Goal: Complete application form

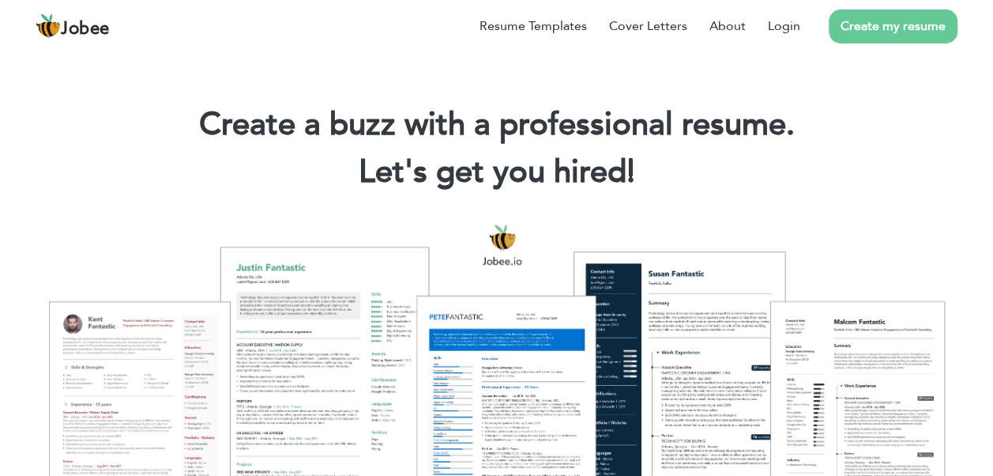
click at [869, 32] on link "Create my resume" at bounding box center [893, 26] width 129 height 34
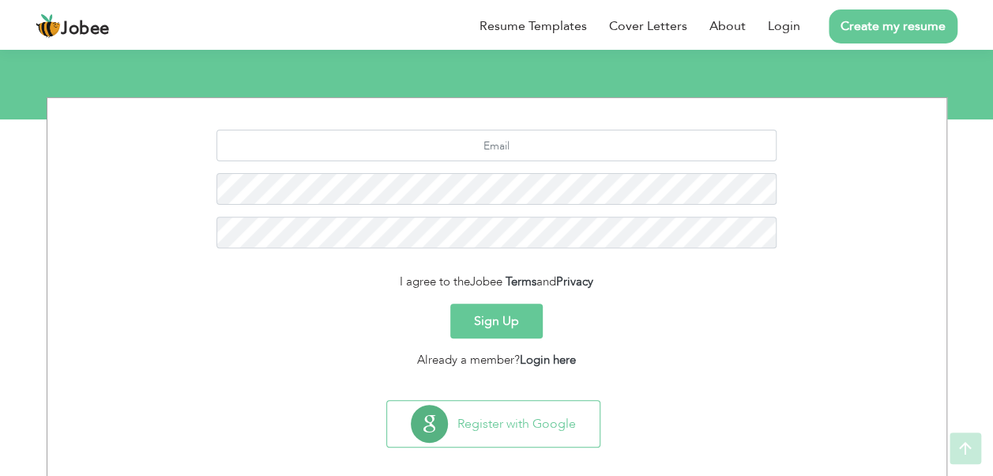
scroll to position [180, 0]
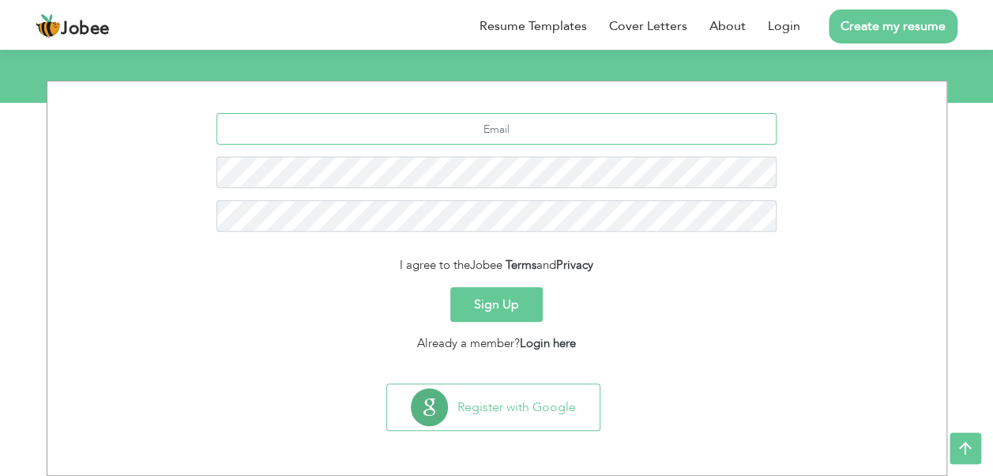
click at [539, 126] on input "text" at bounding box center [497, 129] width 560 height 32
type input "m"
